Goal: Navigation & Orientation: Find specific page/section

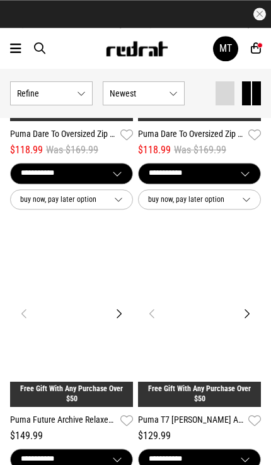
scroll to position [2858, 0]
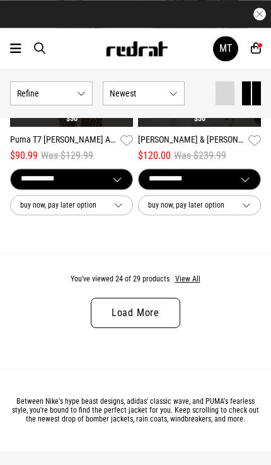
click at [156, 314] on link "Load More" at bounding box center [136, 313] width 90 height 30
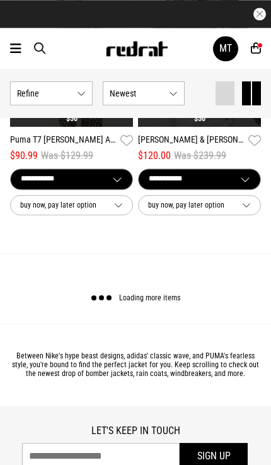
scroll to position [3418, 0]
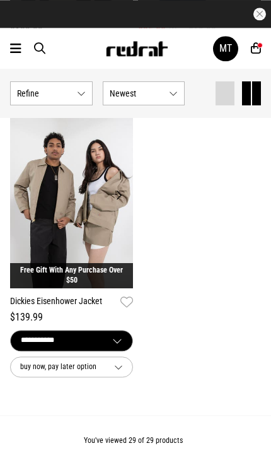
scroll to position [4113, 0]
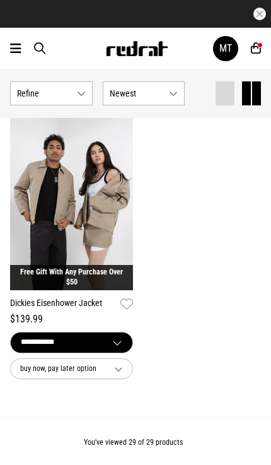
click at [17, 48] on icon at bounding box center [15, 48] width 11 height 15
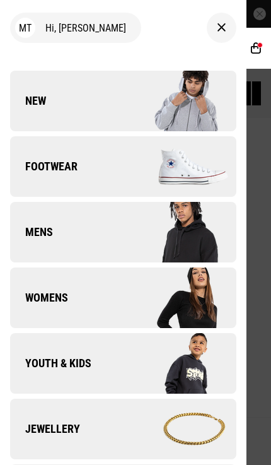
click at [183, 313] on img at bounding box center [179, 297] width 113 height 63
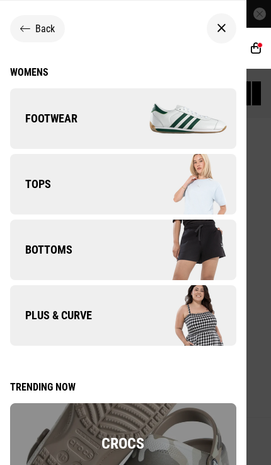
click at [220, 192] on img at bounding box center [179, 184] width 113 height 63
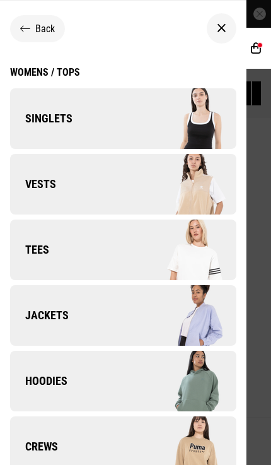
click at [184, 384] on img at bounding box center [179, 381] width 113 height 63
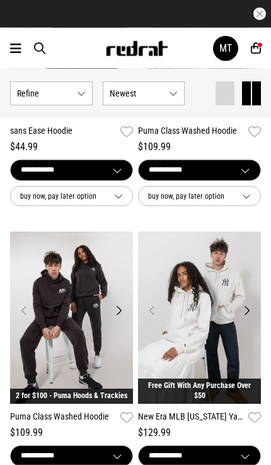
scroll to position [1424, 0]
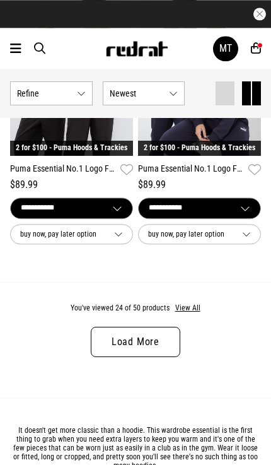
click at [172, 334] on link "Load More" at bounding box center [136, 342] width 90 height 30
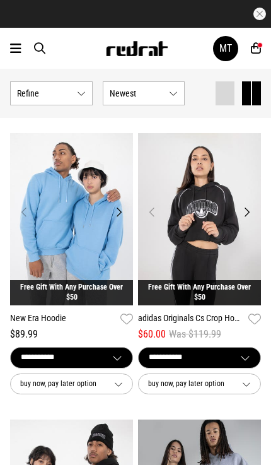
scroll to position [6094, 0]
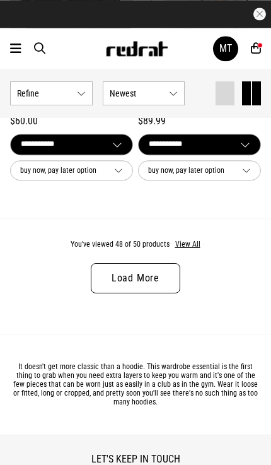
click at [159, 278] on link "Load More" at bounding box center [136, 278] width 90 height 30
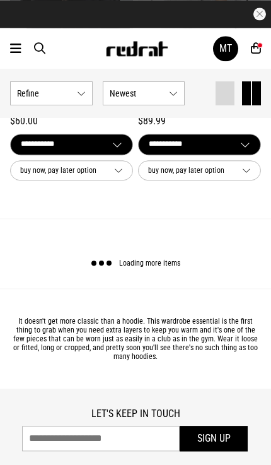
scroll to position [6886, 0]
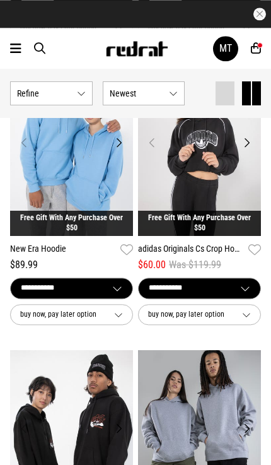
scroll to position [6168, 0]
